Goal: Task Accomplishment & Management: Manage account settings

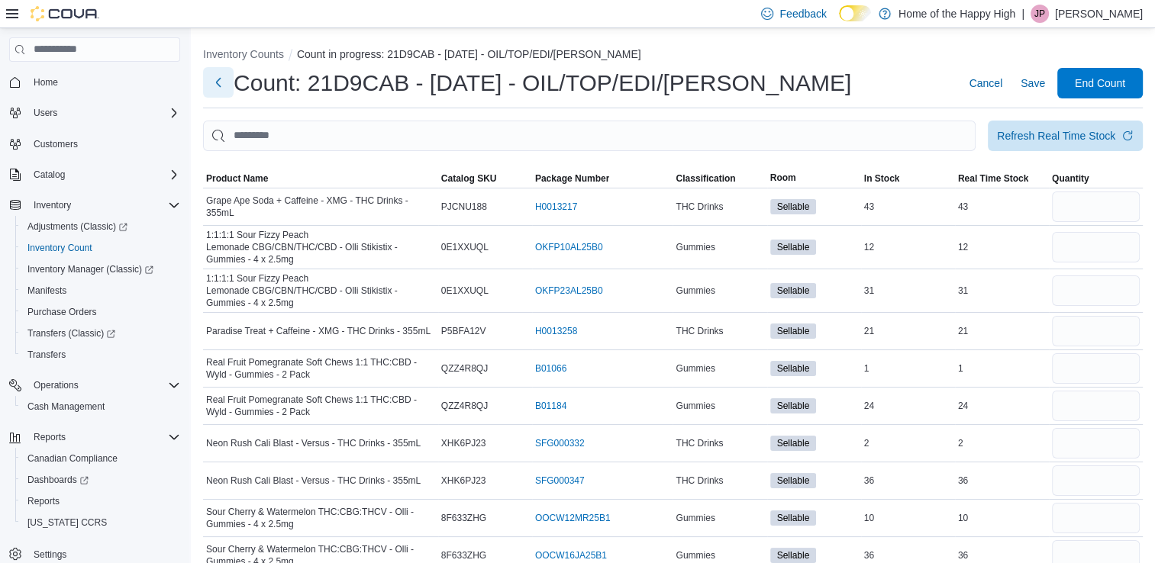
click at [214, 79] on button "Next" at bounding box center [218, 82] width 31 height 31
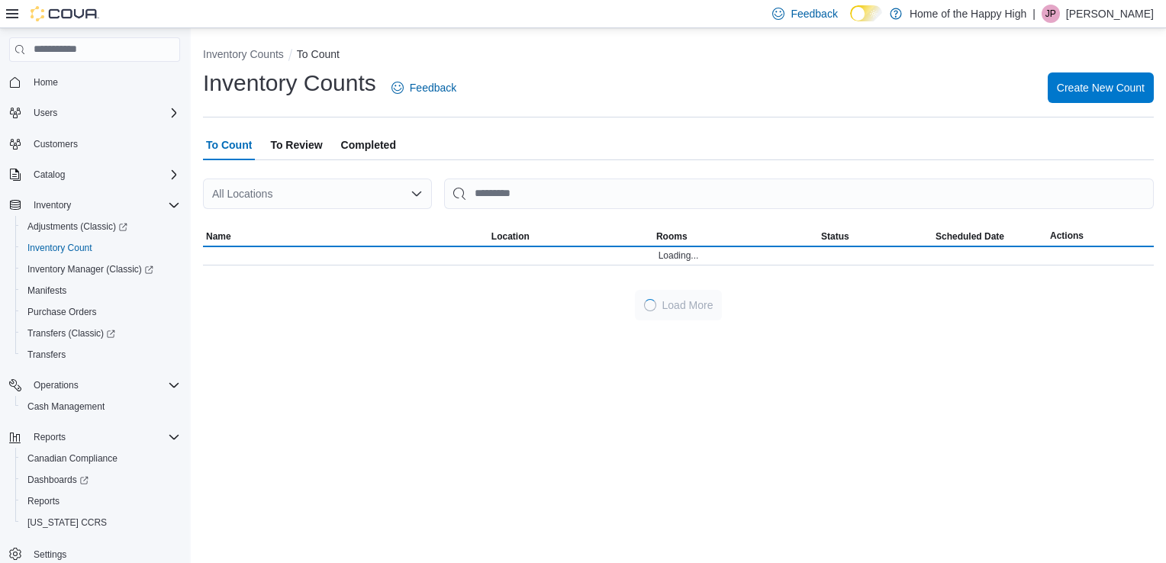
click at [305, 140] on span "To Review" at bounding box center [296, 145] width 52 height 31
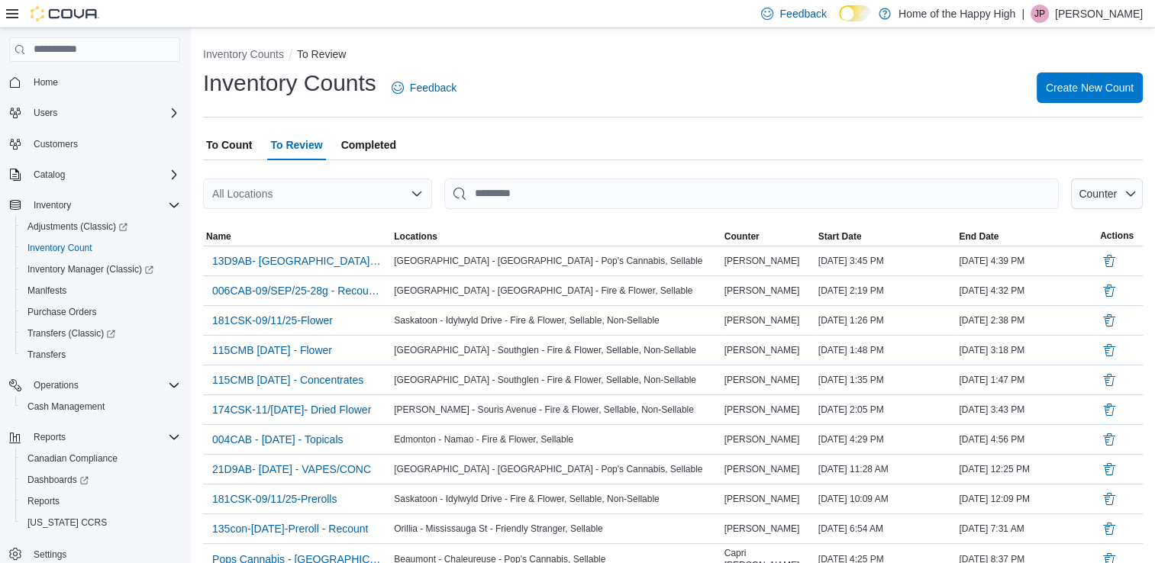
click at [316, 189] on div "All Locations" at bounding box center [317, 194] width 229 height 31
type input "********"
click at [319, 221] on span "[GEOGRAPHIC_DATA] - [GEOGRAPHIC_DATA] - Pop's Cannabis" at bounding box center [435, 219] width 316 height 15
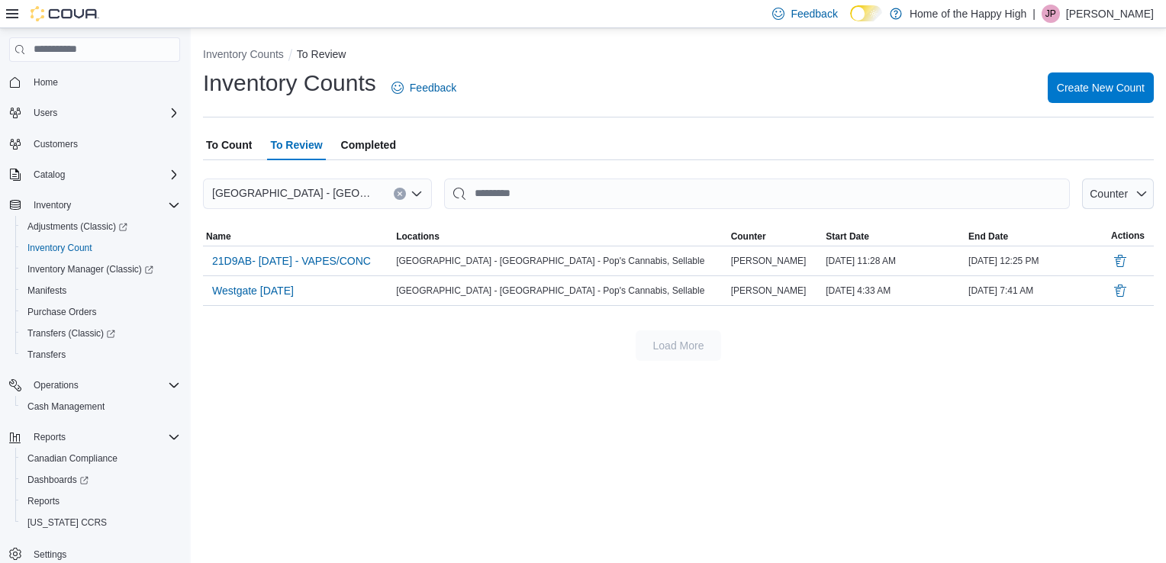
click at [452, 108] on div "Inventory Counts Feedback Create New Count" at bounding box center [678, 93] width 951 height 50
click at [351, 144] on span "Completed" at bounding box center [368, 145] width 55 height 31
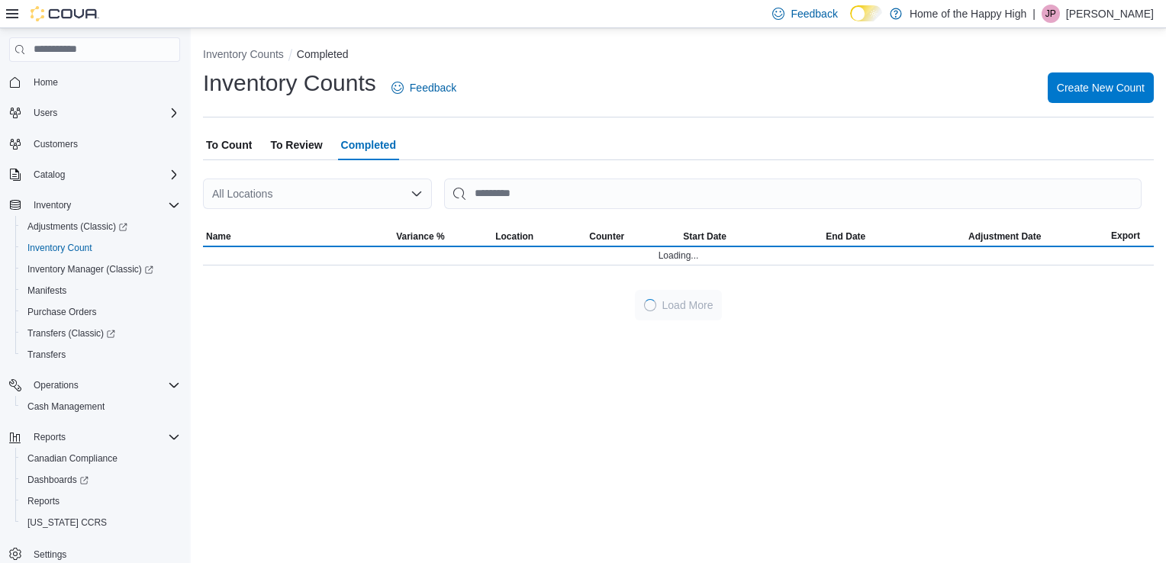
click at [304, 144] on span "To Review" at bounding box center [296, 145] width 52 height 31
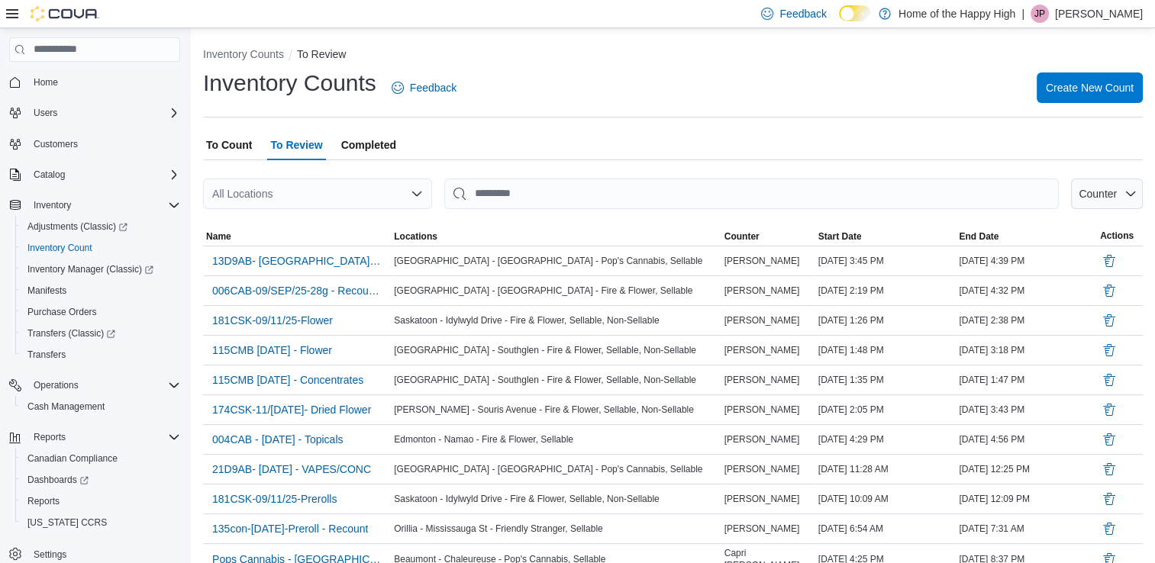
click at [337, 191] on div "All Locations" at bounding box center [317, 194] width 229 height 31
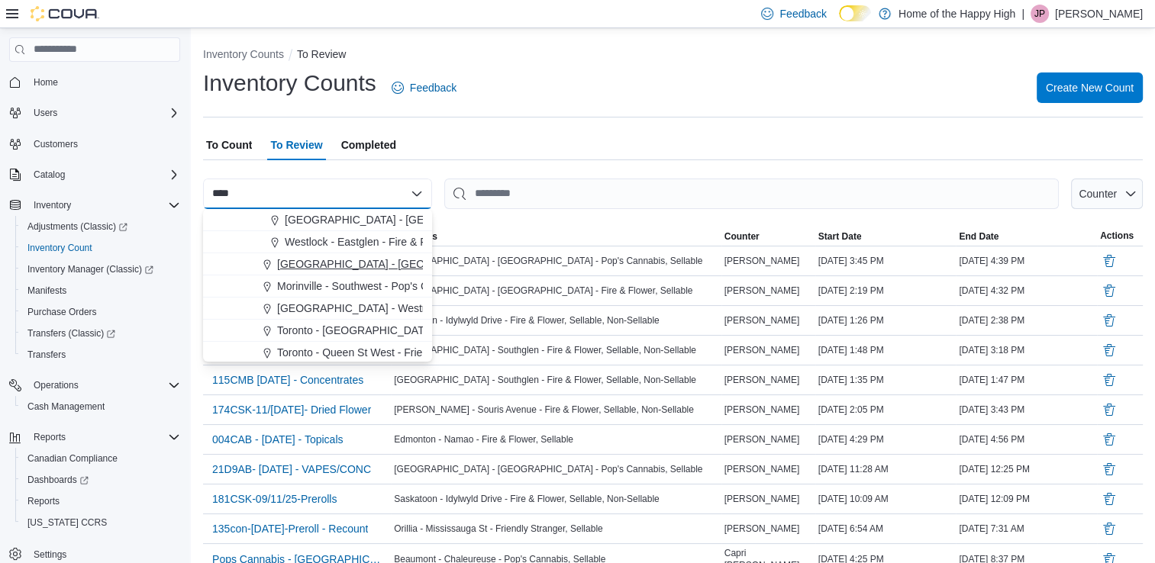
type input "****"
click at [335, 263] on span "[GEOGRAPHIC_DATA] - [GEOGRAPHIC_DATA] - Pop's Cannabis" at bounding box center [435, 263] width 316 height 15
